Goal: Use online tool/utility

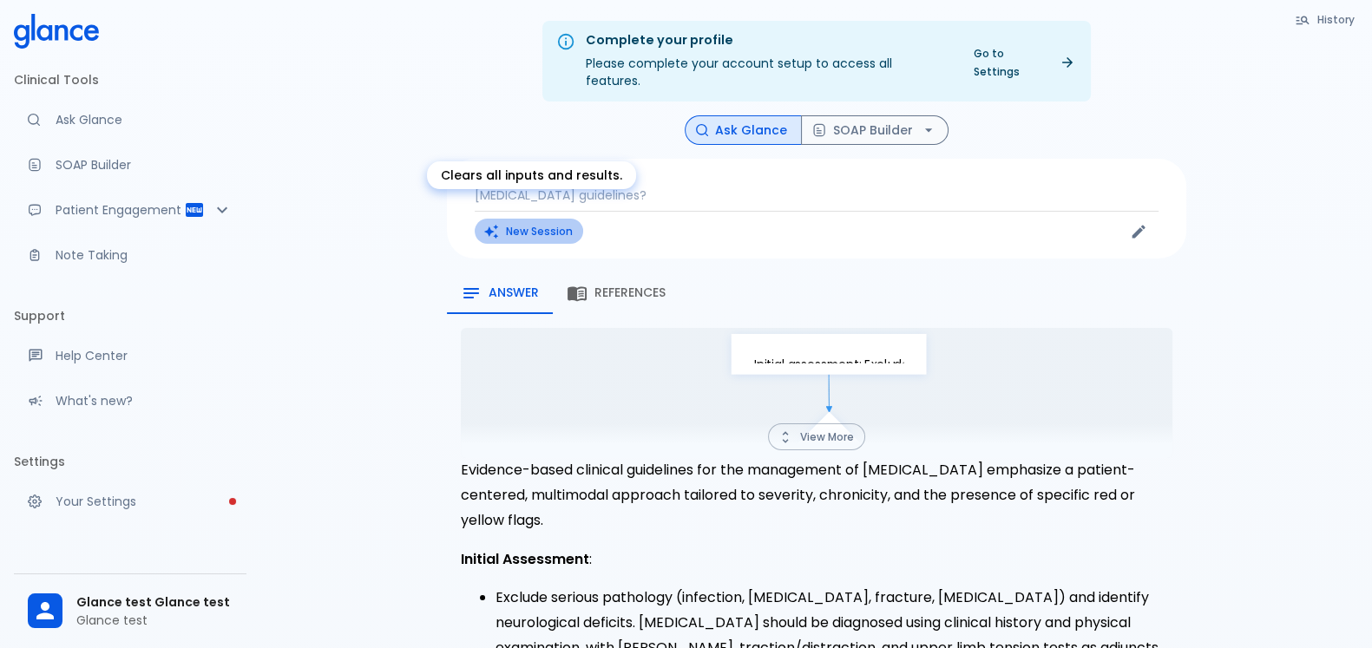
click at [560, 219] on button "New Session" at bounding box center [529, 231] width 108 height 25
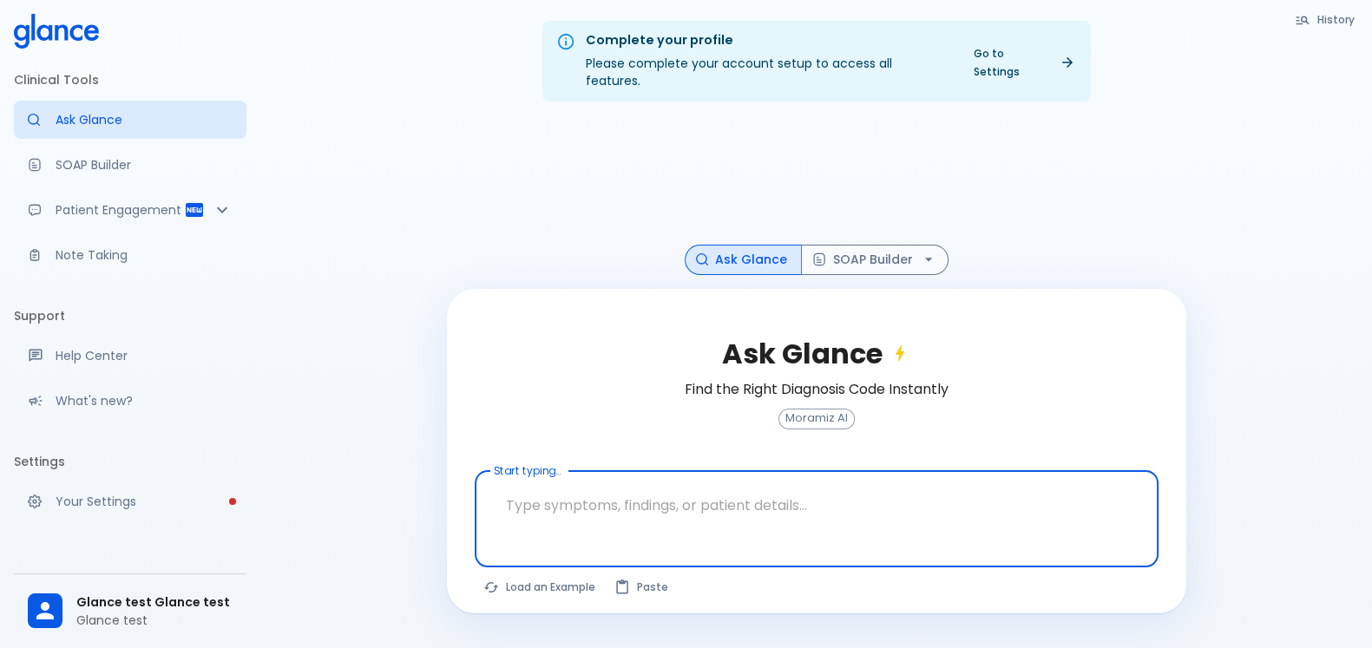
click at [782, 377] on h6 "Find the Right Diagnosis Code Instantly" at bounding box center [817, 389] width 264 height 24
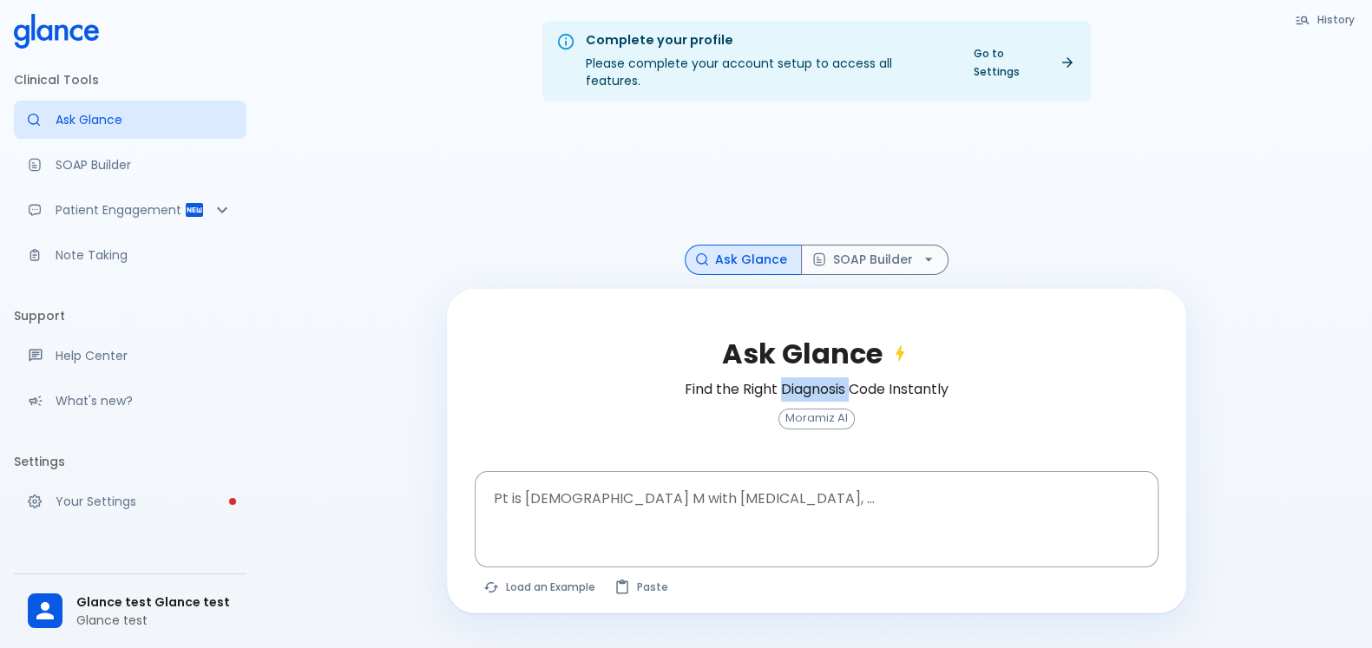
click at [782, 377] on h6 "Find the Right Diagnosis Code Instantly" at bounding box center [817, 389] width 264 height 24
click at [941, 394] on div "Ask Glance Find the Right Diagnosis Code Instantly Moramiz AI" at bounding box center [817, 394] width 684 height 154
click at [859, 245] on button "SOAP Builder" at bounding box center [874, 260] width 147 height 30
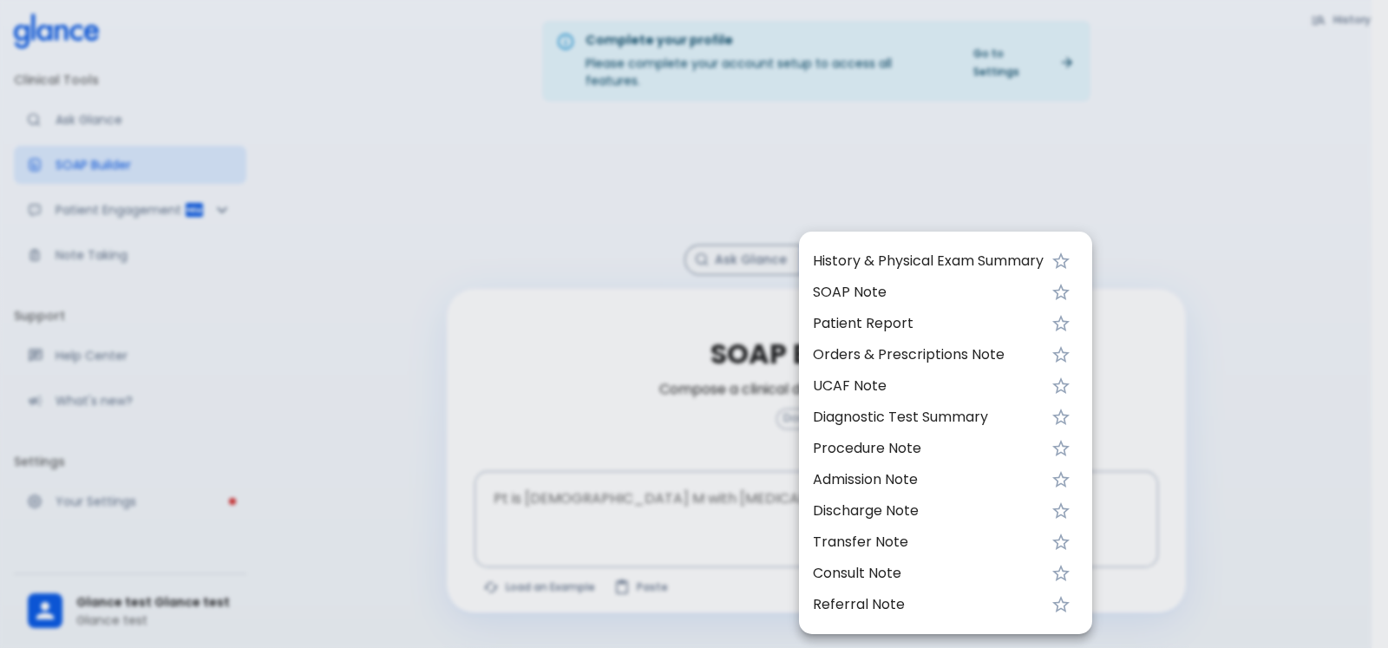
click at [702, 235] on div at bounding box center [694, 324] width 1388 height 648
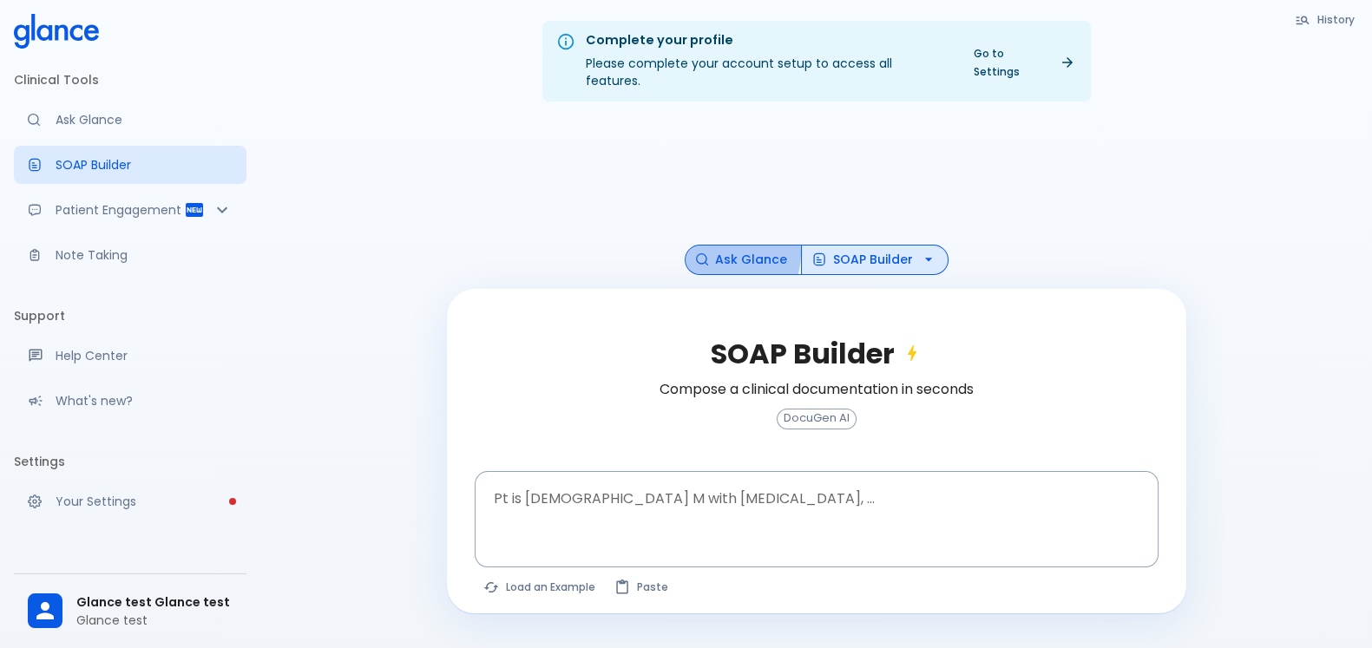
click at [718, 245] on button "Ask Glance" at bounding box center [743, 260] width 117 height 30
